Goal: Check status: Check status

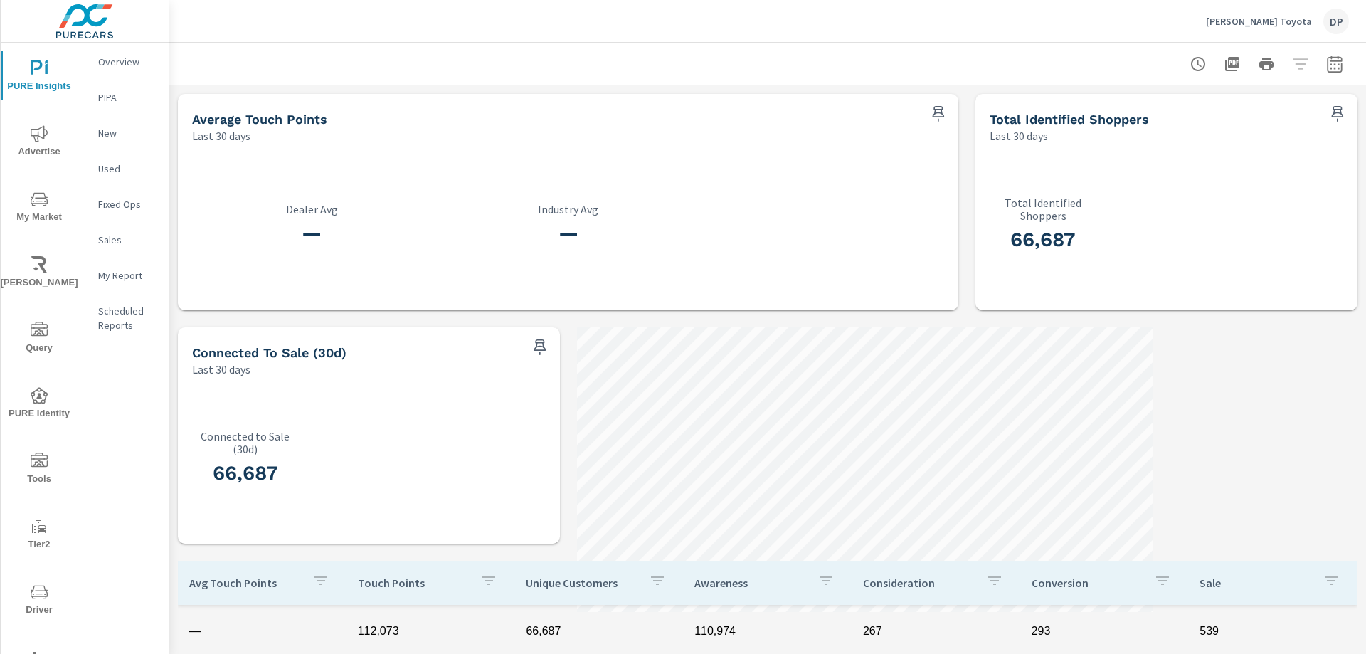
scroll to position [142, 0]
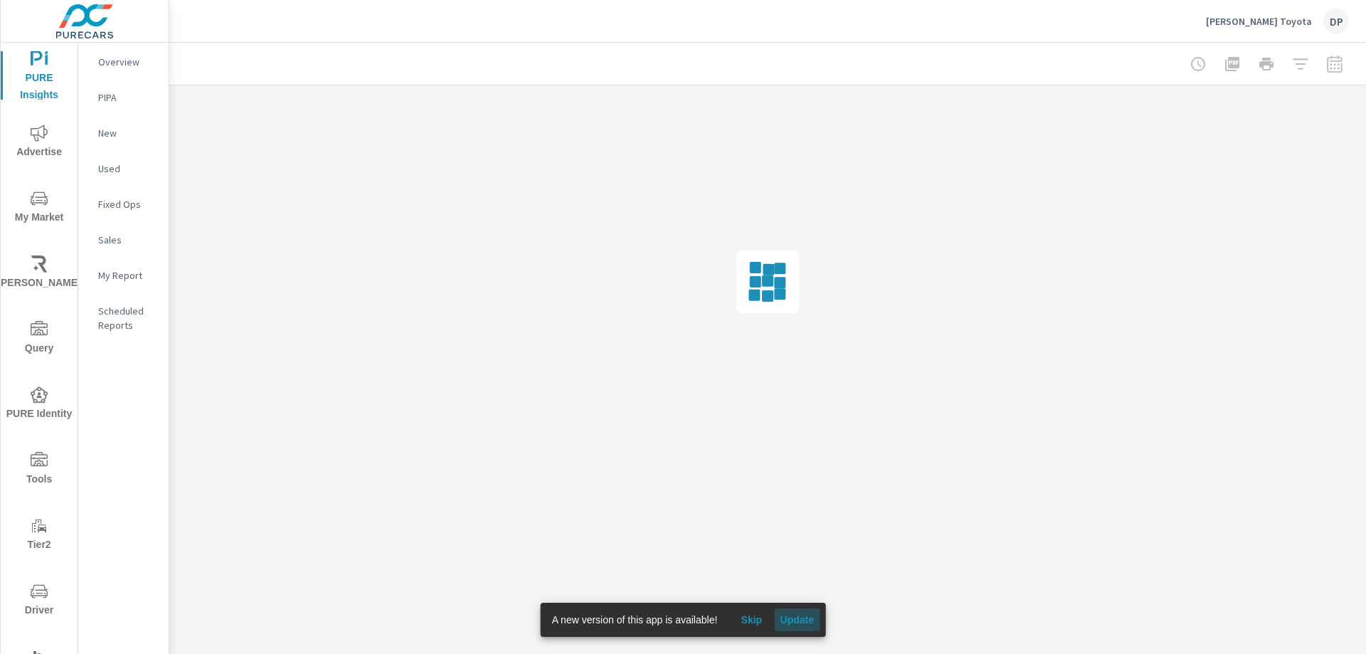
click at [801, 620] on span "Update" at bounding box center [797, 619] width 34 height 13
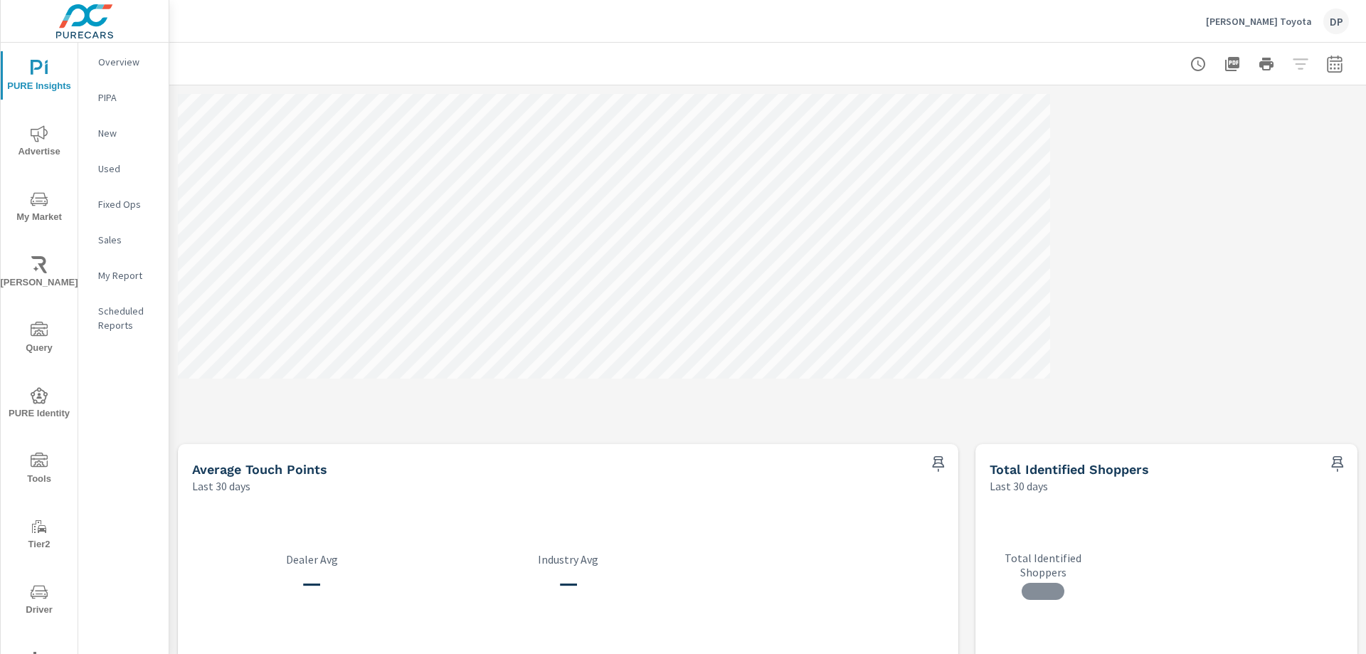
scroll to position [427, 0]
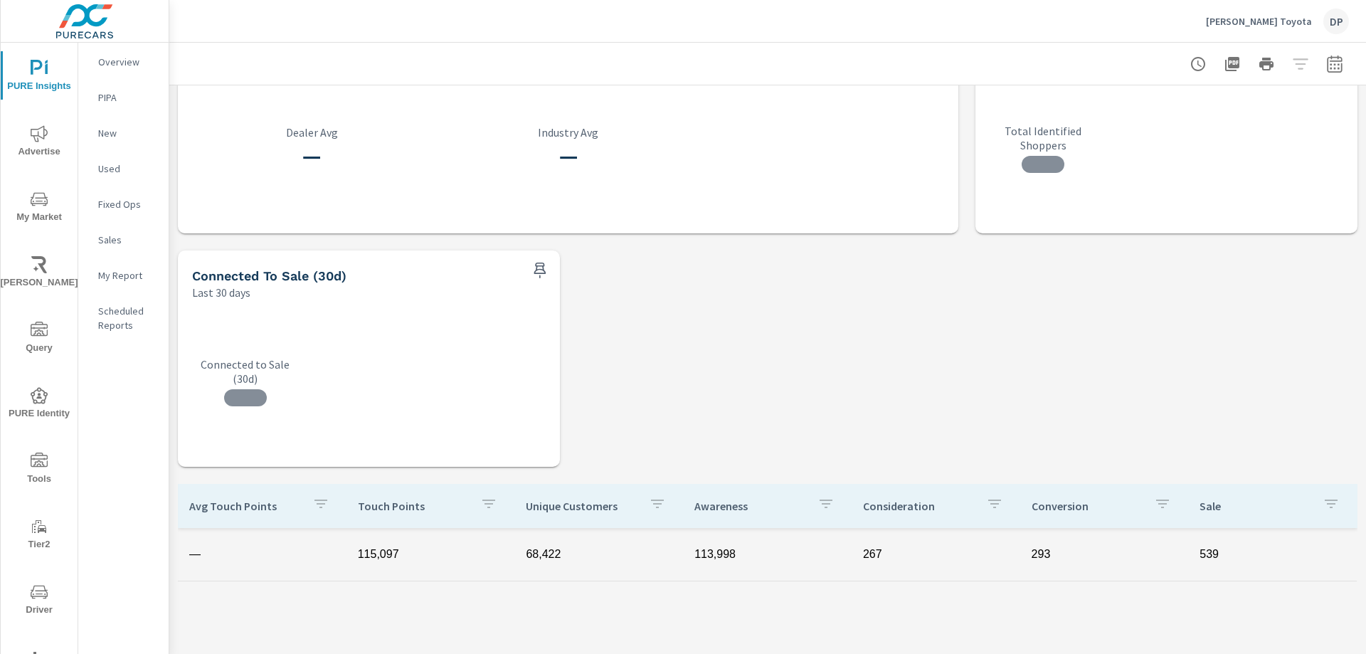
click at [725, 341] on div "Instagram People 120 Sales 18 Revenue $ 5,400 Average Touch Points Last 30 days…" at bounding box center [767, 300] width 1197 height 1284
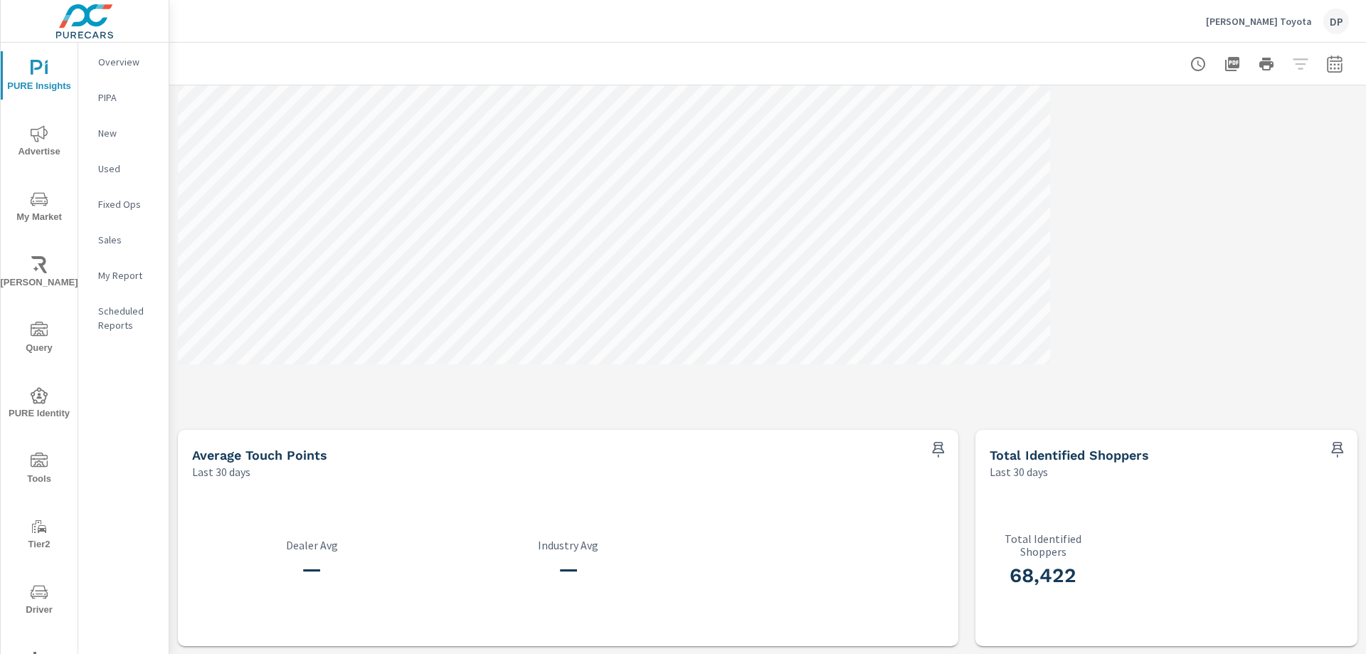
scroll to position [0, 0]
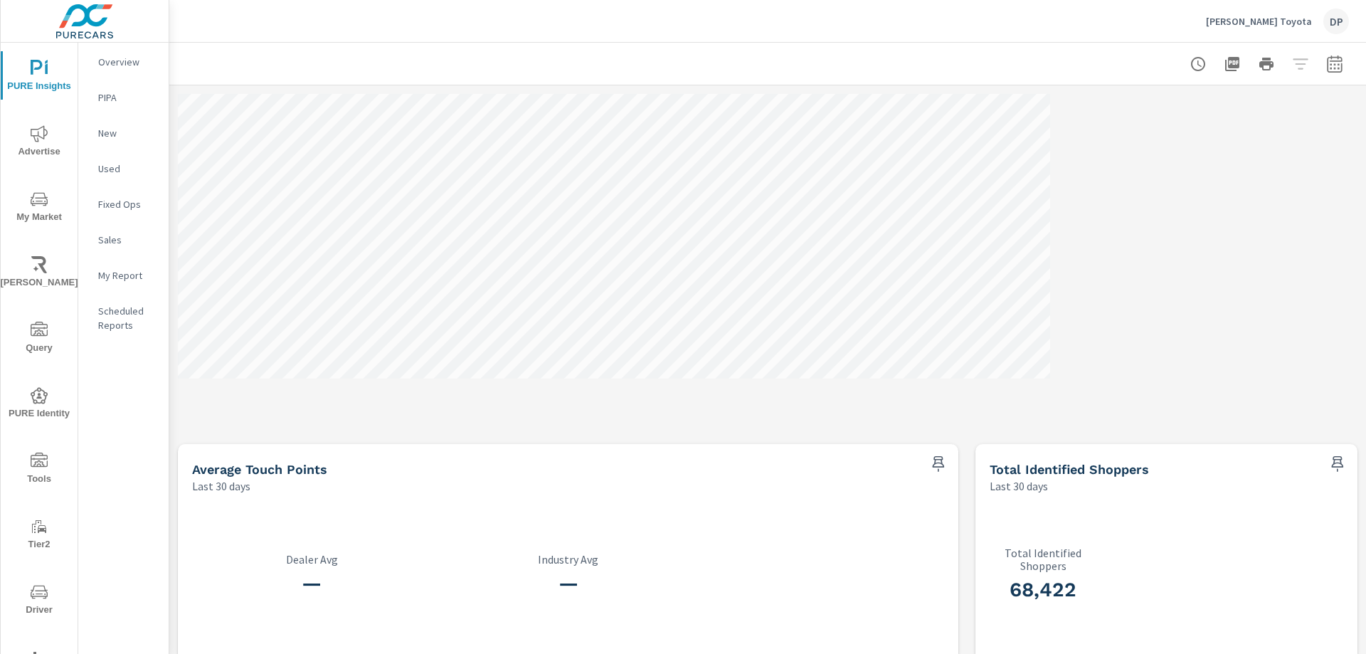
click at [925, 419] on div "Social Media Feed People 200 Sales 30 Revenue $ 9,000" at bounding box center [618, 260] width 880 height 333
